Goal: Submit feedback/report problem

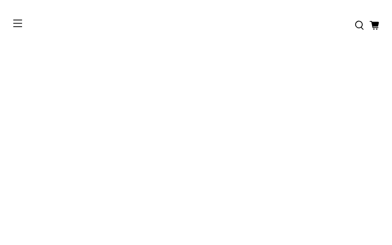
type input "********"
type input "**********"
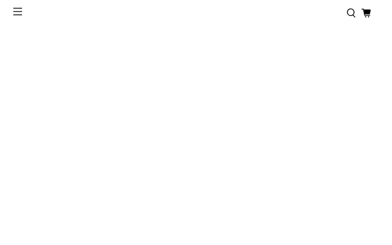
type input "**********"
